Goal: Information Seeking & Learning: Learn about a topic

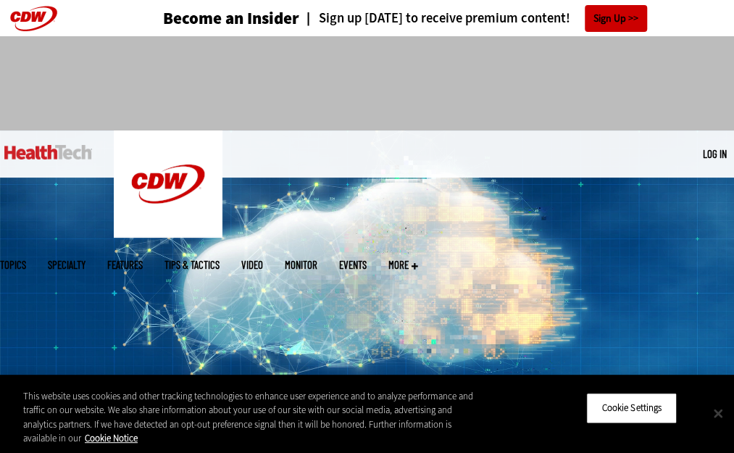
click at [711, 407] on button "Close" at bounding box center [718, 413] width 32 height 32
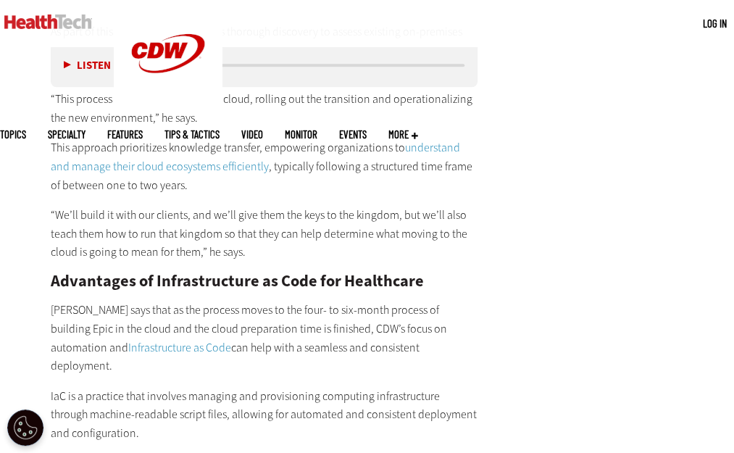
scroll to position [2682, 0]
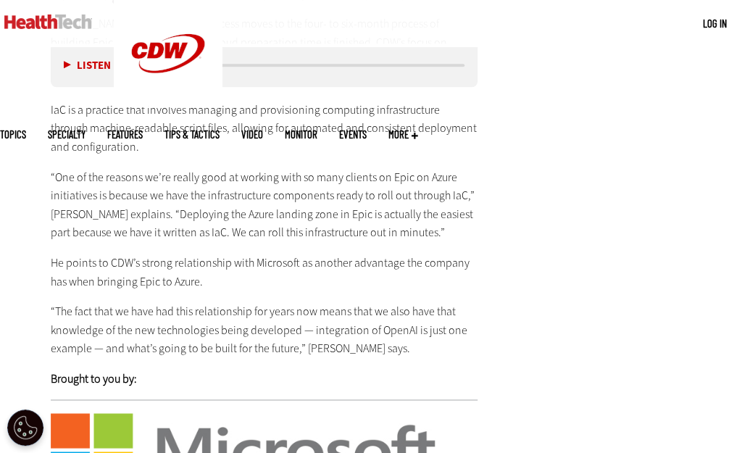
scroll to position [3261, 0]
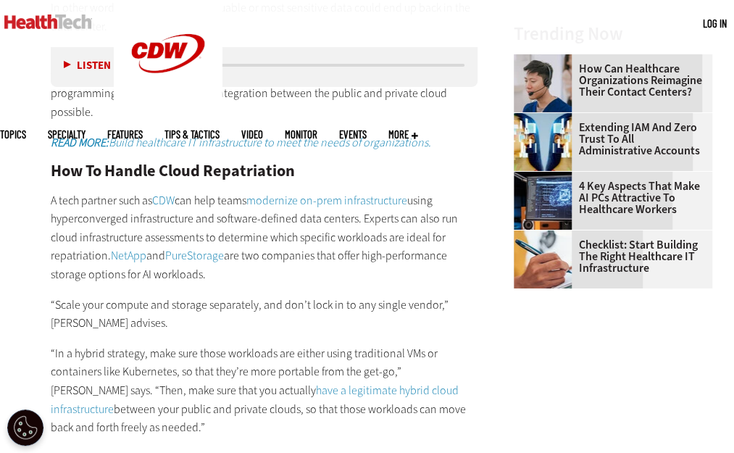
scroll to position [1957, 0]
